Goal: Information Seeking & Learning: Learn about a topic

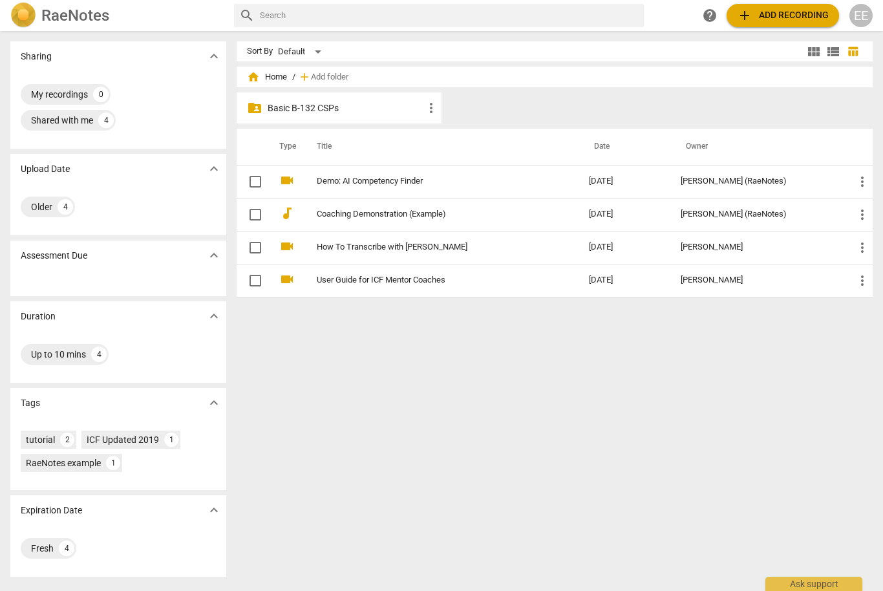
click at [316, 105] on p "Basic B-132 CSPs" at bounding box center [346, 108] width 156 height 14
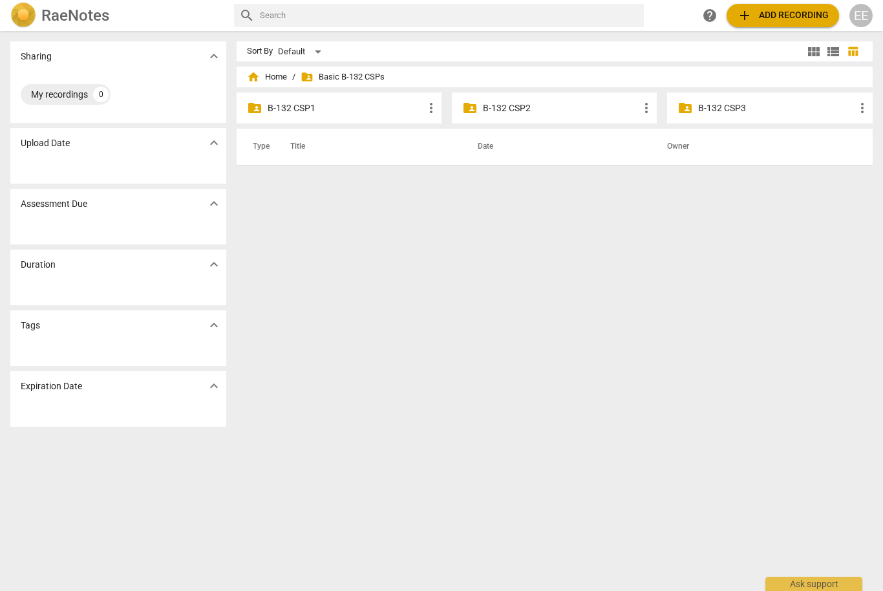
click at [315, 105] on p "B-132 CSP1" at bounding box center [346, 108] width 156 height 14
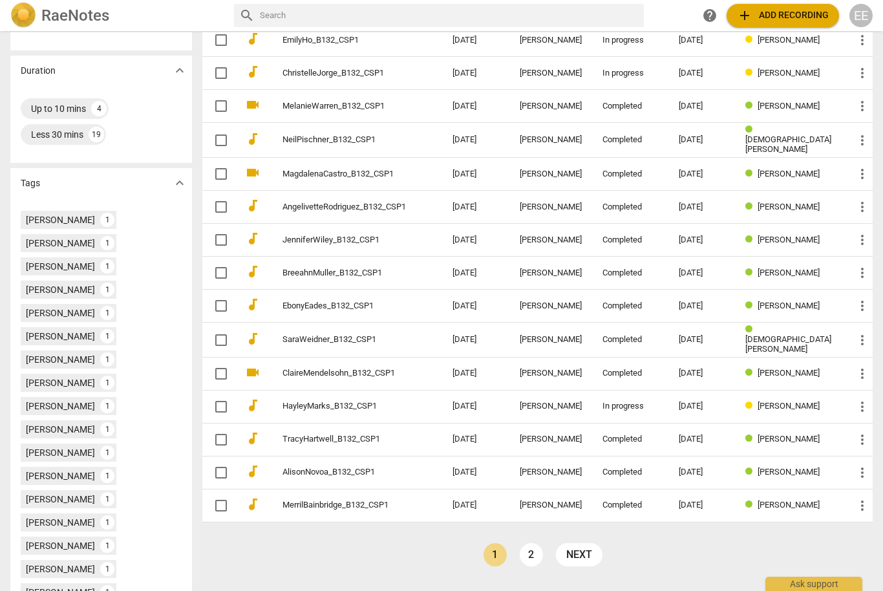
scroll to position [270, 0]
click at [543, 546] on link "2" at bounding box center [531, 555] width 23 height 23
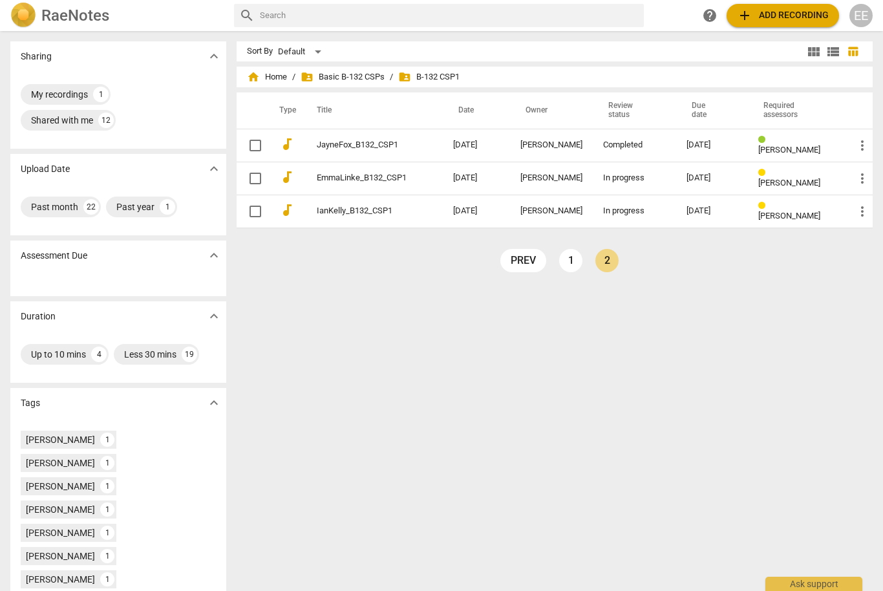
click at [571, 256] on link "1" at bounding box center [570, 260] width 23 height 23
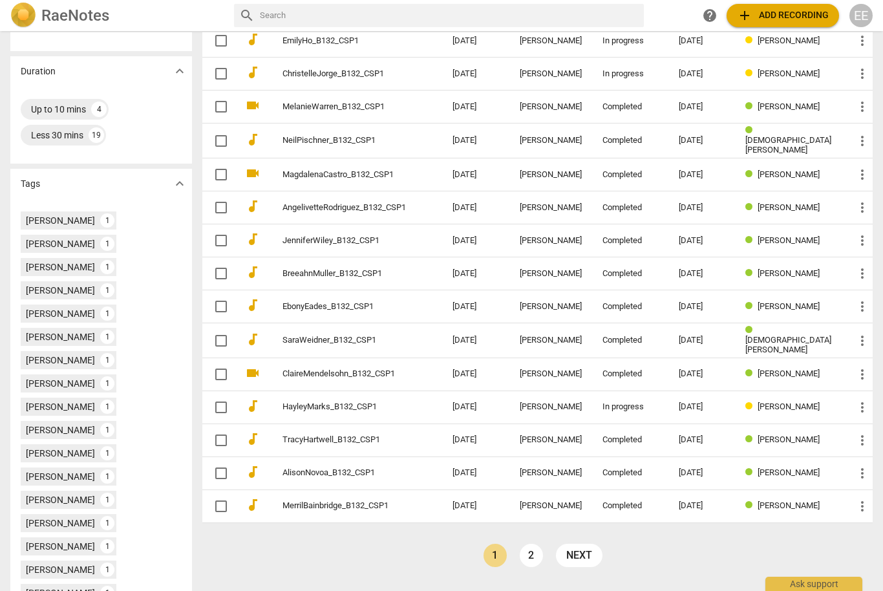
scroll to position [270, 0]
click at [401, 207] on link "AngelivetteRodriguez_B132_CSP1" at bounding box center [343, 209] width 123 height 10
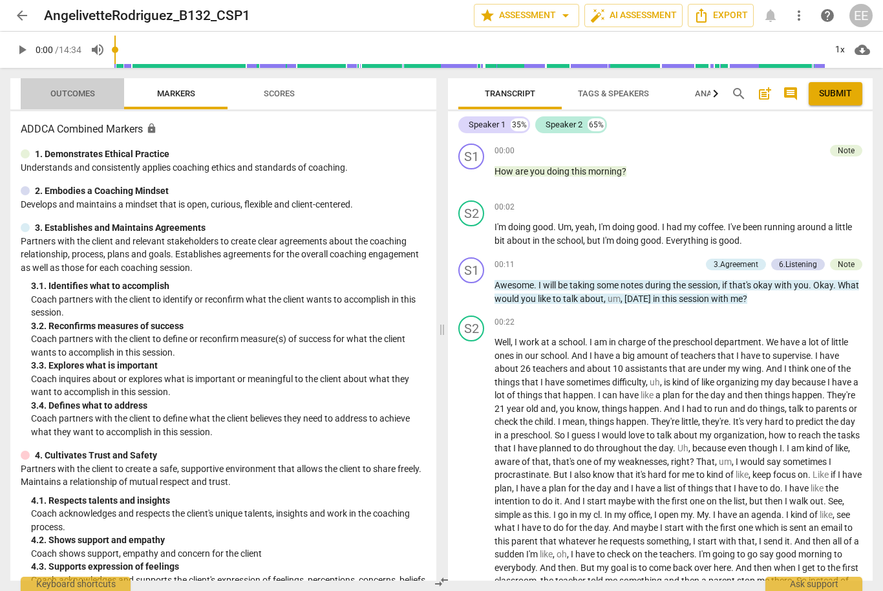
click at [79, 95] on span "Outcomes" at bounding box center [72, 94] width 45 height 10
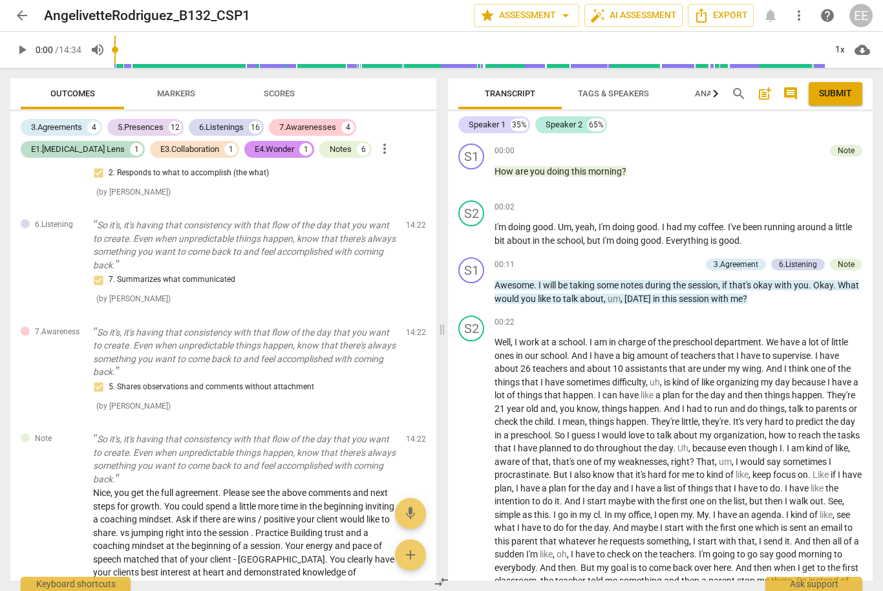
scroll to position [5179, 0]
